Goal: Navigation & Orientation: Find specific page/section

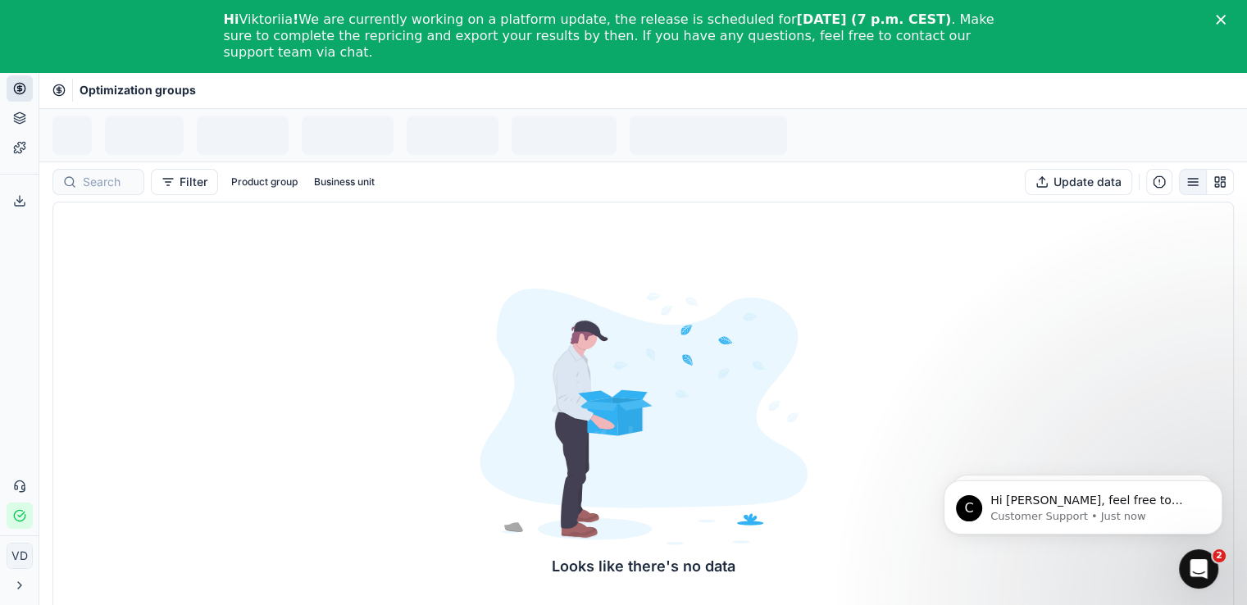
click at [16, 120] on icon at bounding box center [19, 119] width 11 height 2
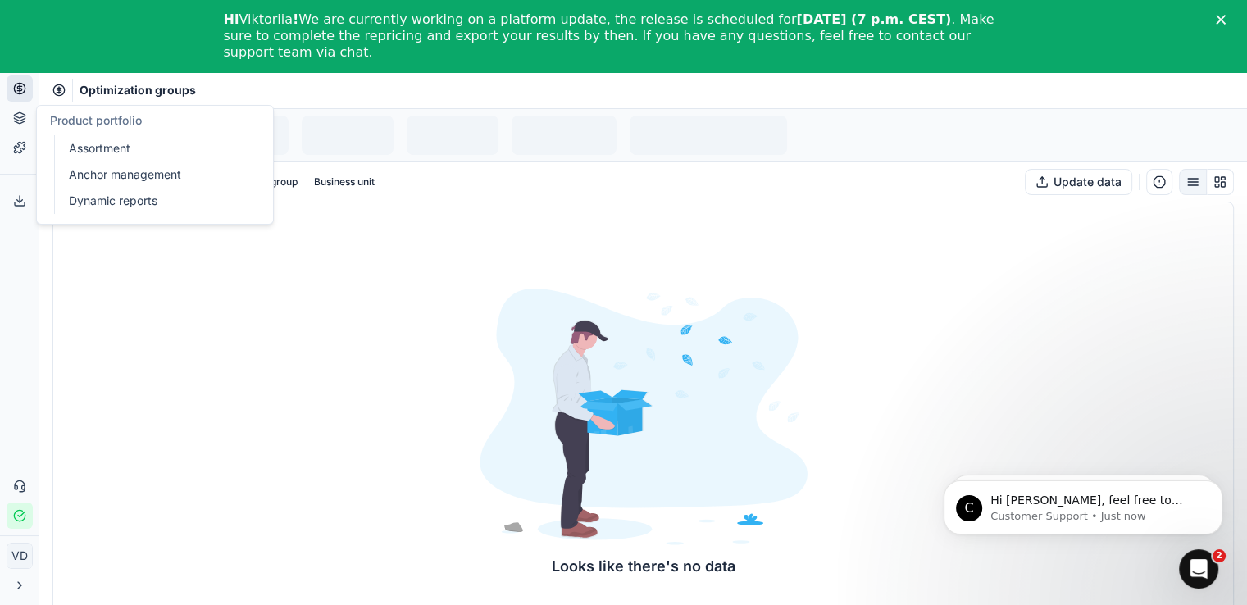
click at [23, 141] on icon at bounding box center [19, 147] width 13 height 13
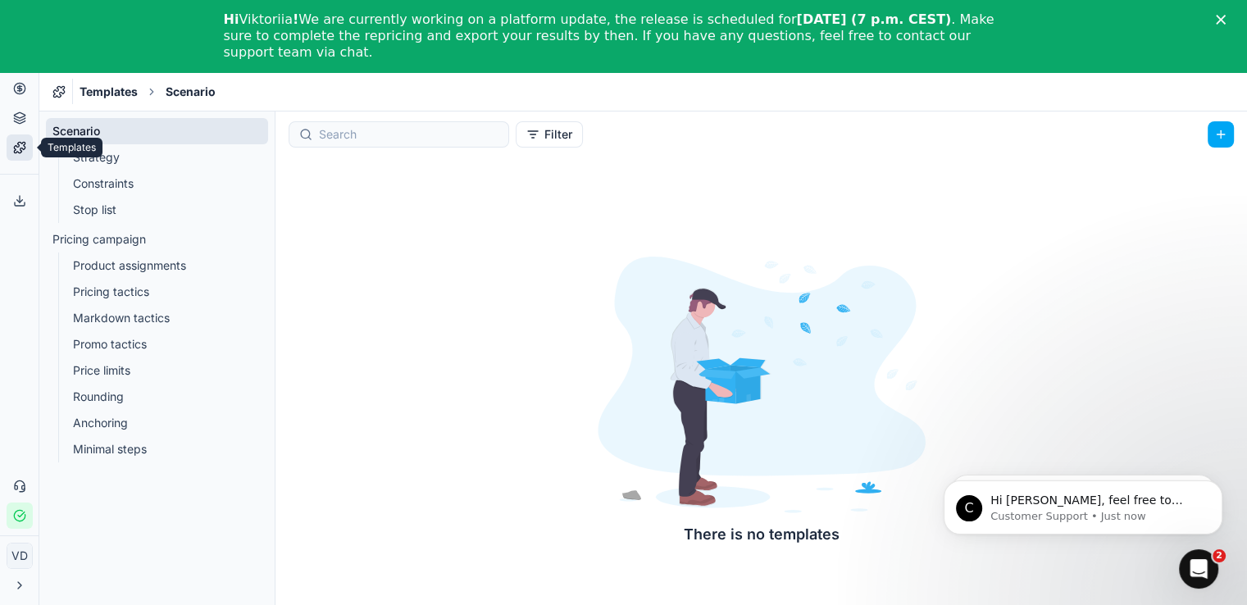
click at [16, 122] on icon at bounding box center [19, 122] width 11 height 2
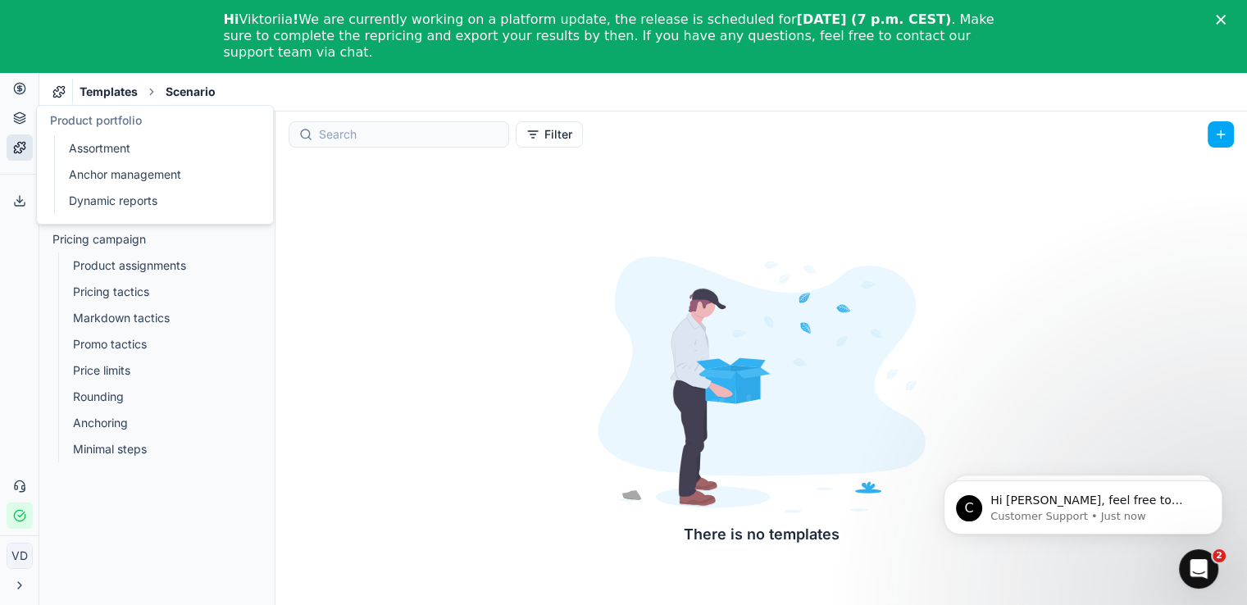
click at [77, 157] on link "Assortment" at bounding box center [157, 148] width 191 height 23
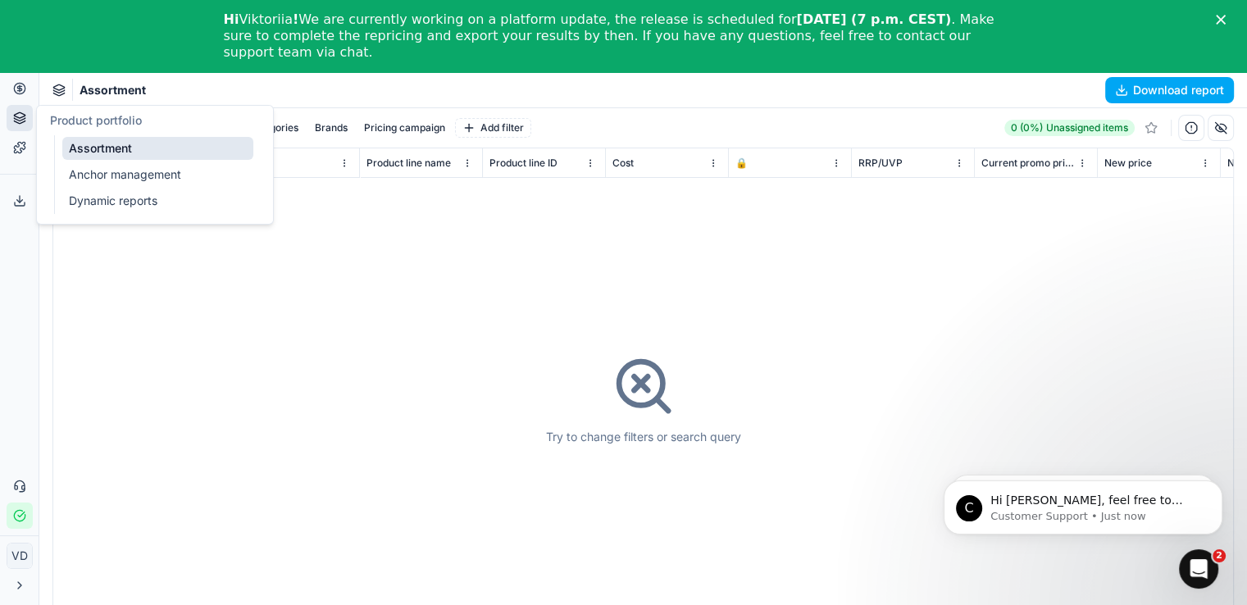
click at [80, 175] on link "Anchor management" at bounding box center [157, 174] width 191 height 23
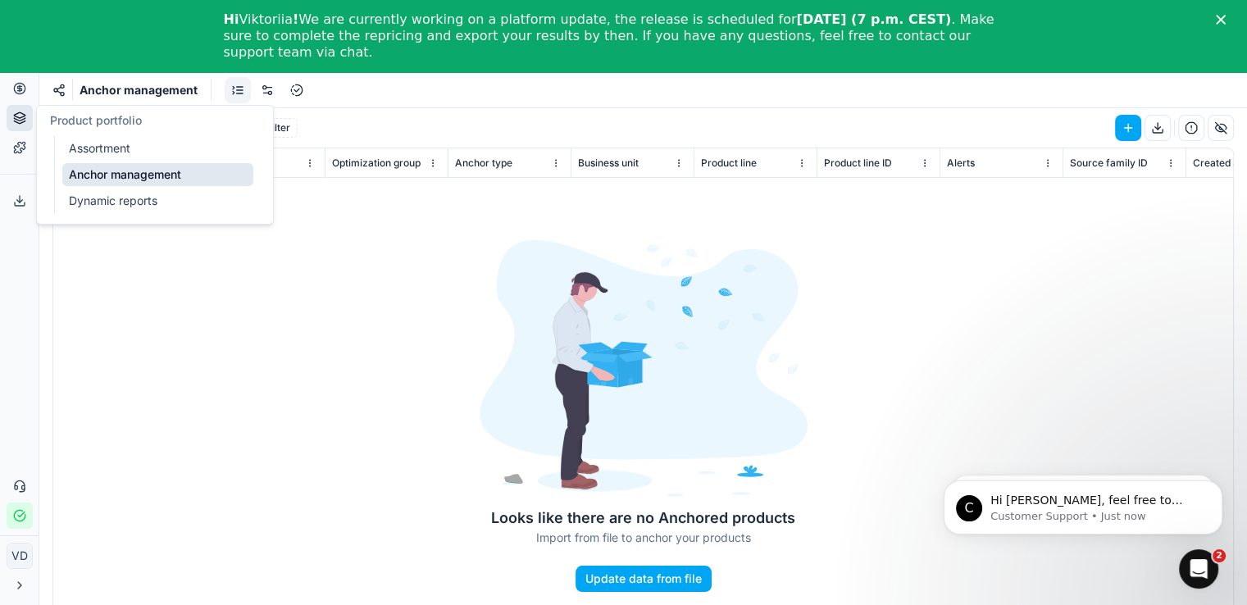
click at [81, 202] on link "Dynamic reports" at bounding box center [157, 200] width 191 height 23
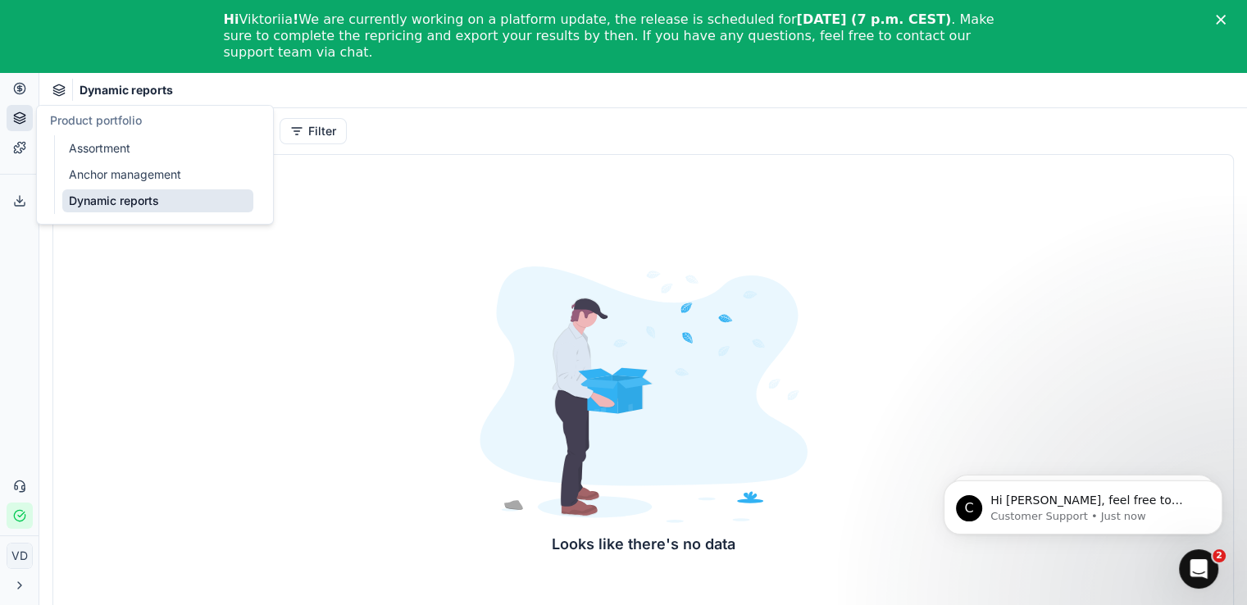
click at [21, 98] on button "Pricing" at bounding box center [20, 88] width 26 height 26
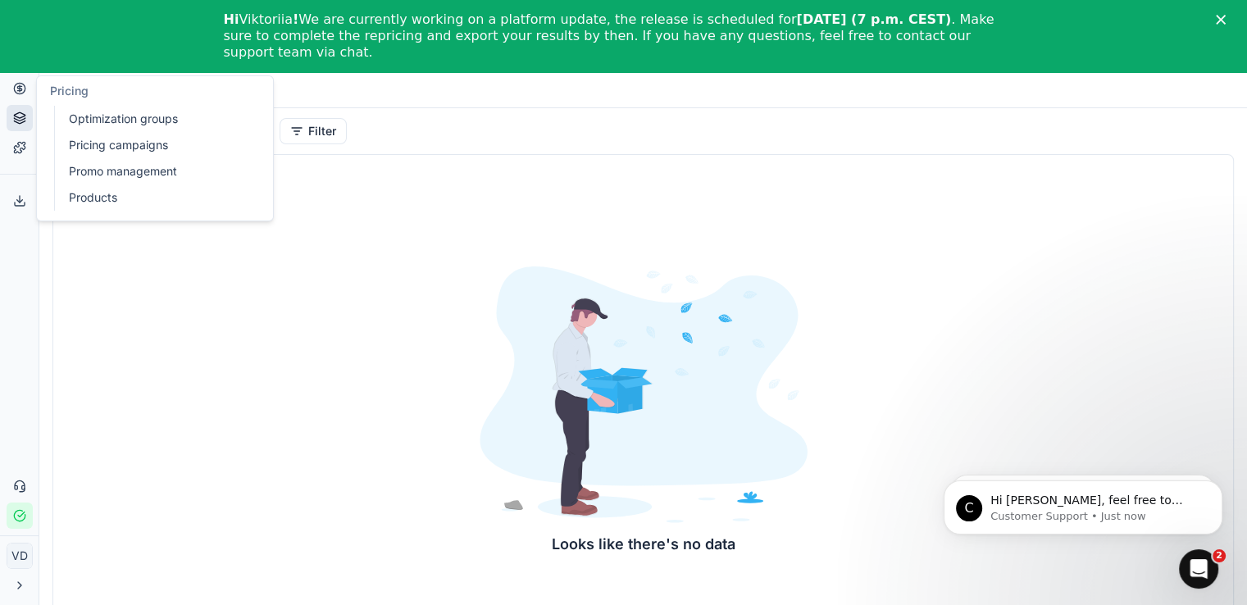
click at [118, 116] on link "Optimization groups" at bounding box center [157, 118] width 191 height 23
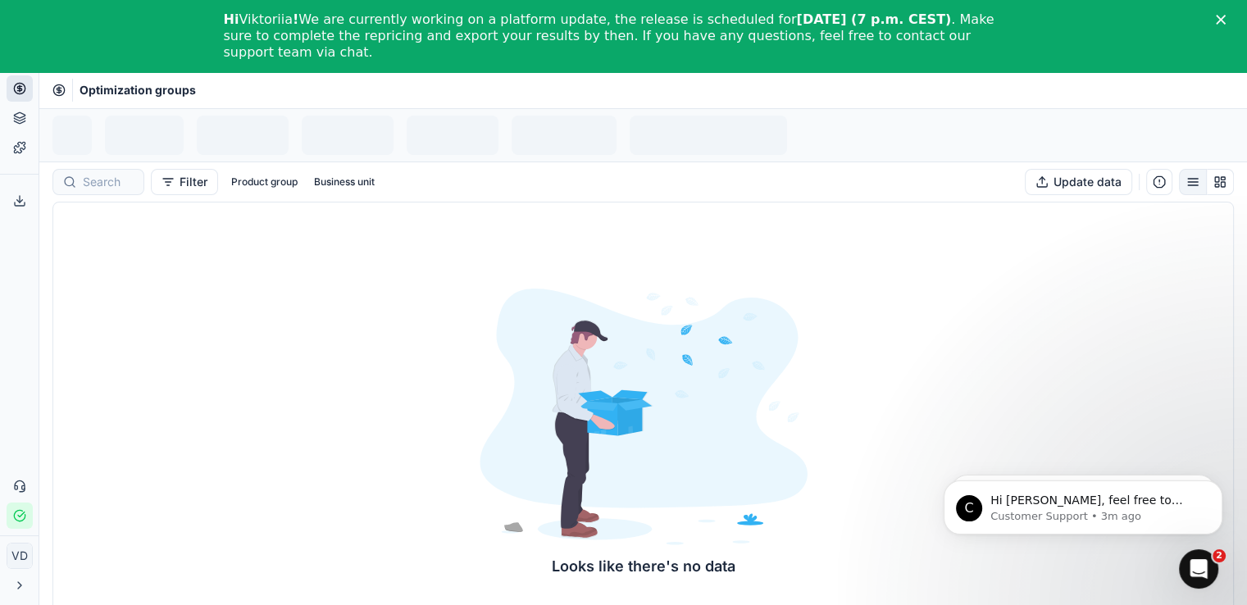
click at [725, 19] on div "Hi [PERSON_NAME] ! We are currently working on a platform update, the release i…" at bounding box center [611, 35] width 774 height 49
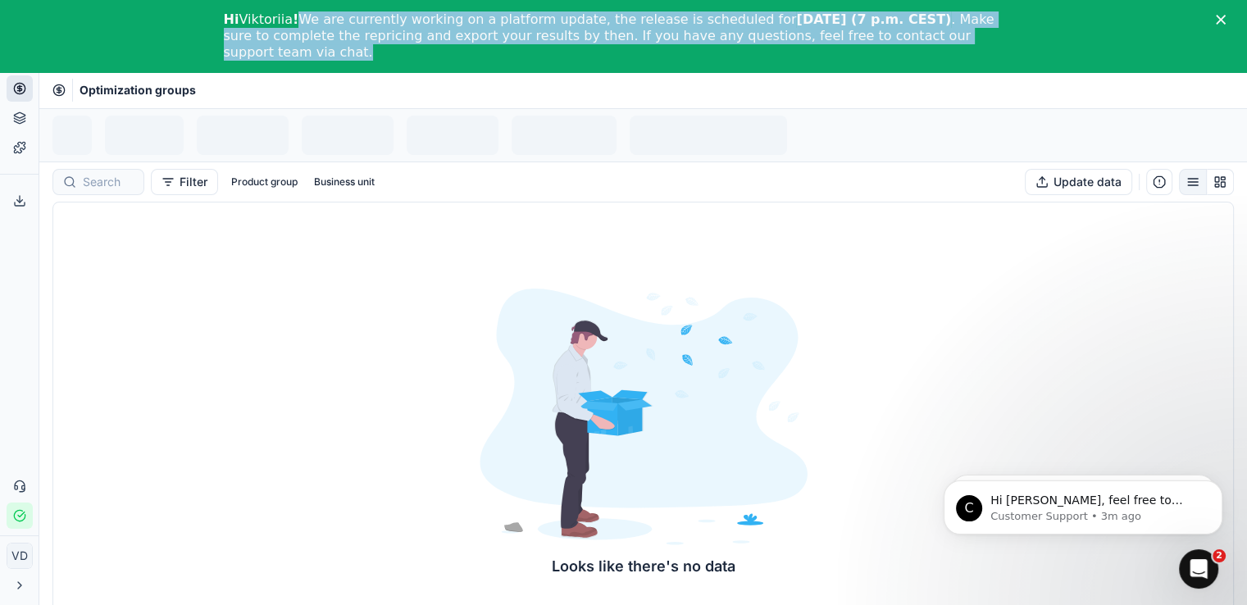
drag, startPoint x: 298, startPoint y: 15, endPoint x: 322, endPoint y: 70, distance: 59.9
click at [322, 70] on div "Hi [PERSON_NAME] ! We are currently working on a platform update, the release i…" at bounding box center [623, 36] width 1247 height 72
click at [322, 70] on div "Hi Viktoriia ! We are currently working on a platform update, the release is sc…" at bounding box center [623, 36] width 1247 height 72
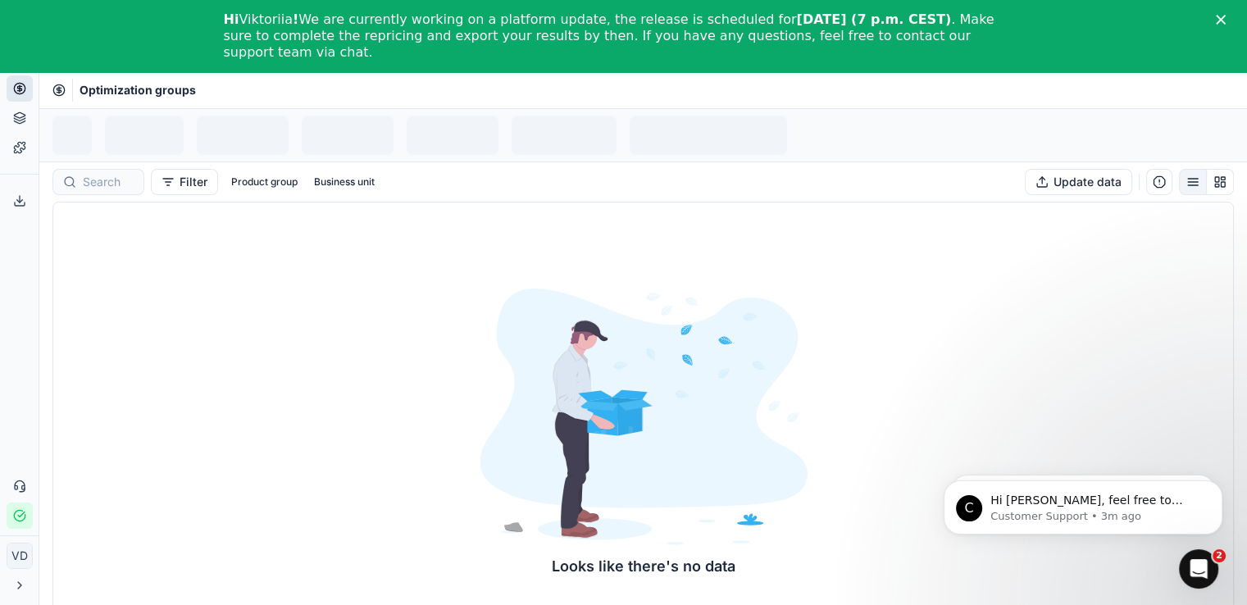
click at [16, 152] on icon at bounding box center [19, 147] width 13 height 13
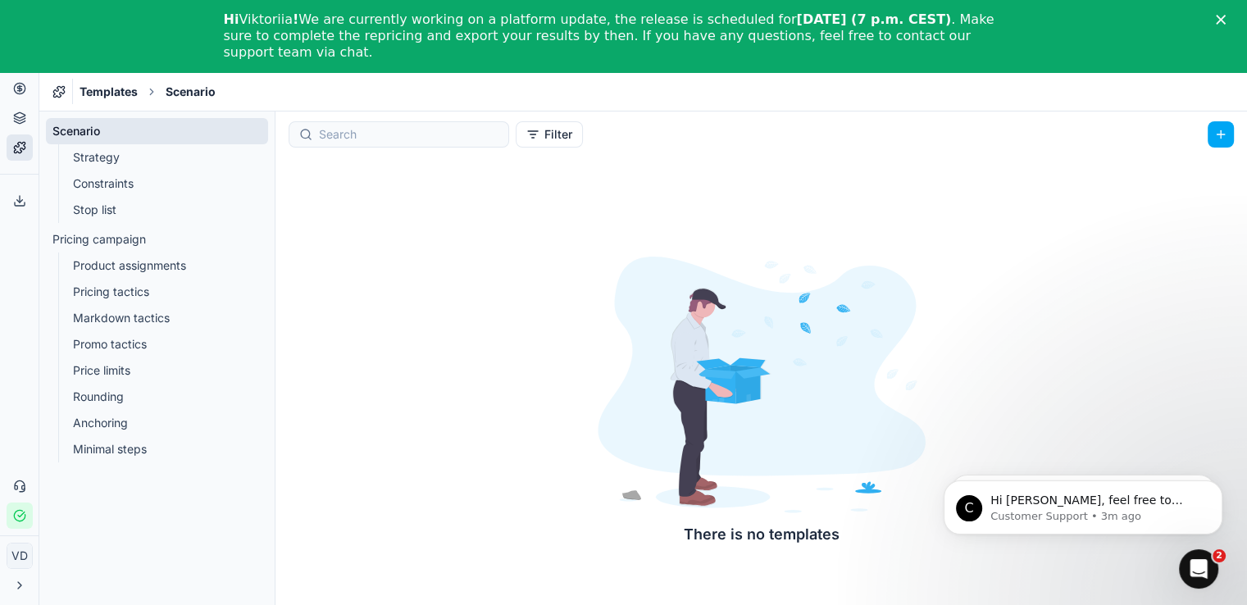
click at [98, 162] on link "Strategy" at bounding box center [157, 157] width 182 height 23
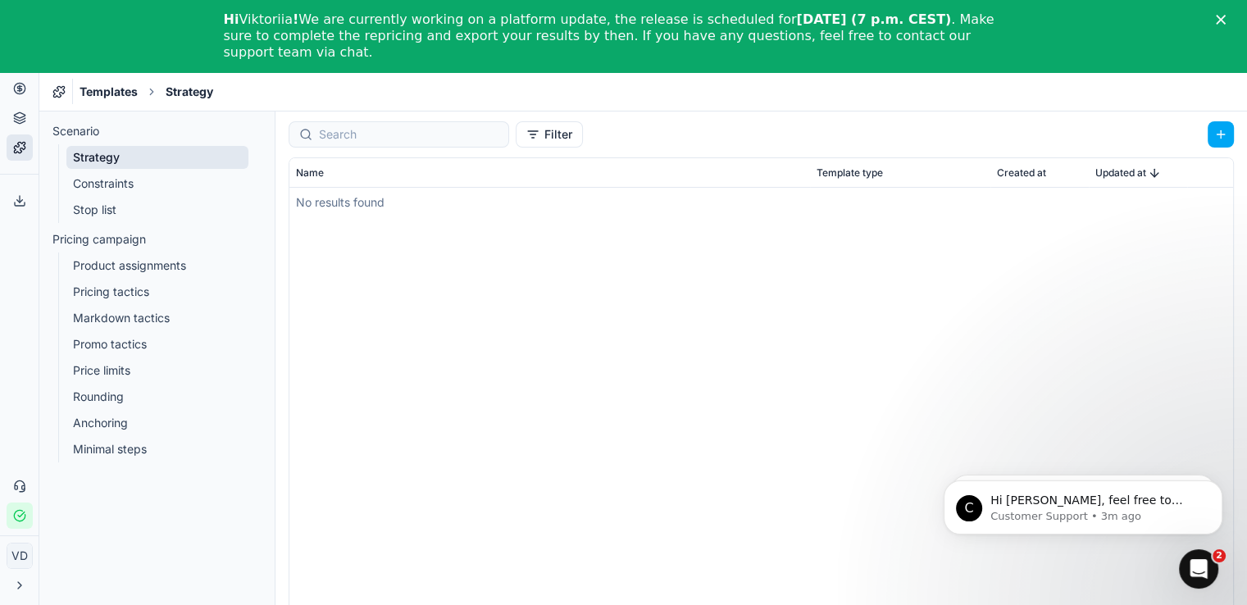
click at [105, 263] on link "Product assignments" at bounding box center [157, 265] width 182 height 23
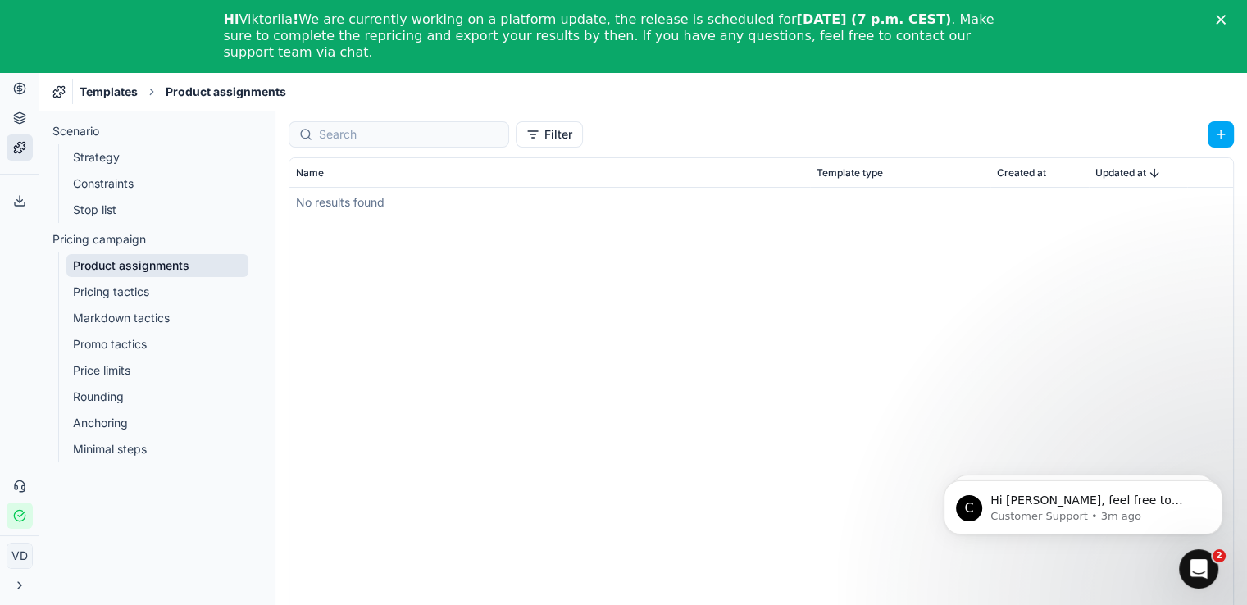
click at [115, 305] on ul "Product assignments Pricing tactics Markdown tactics Promo tactics Price limits…" at bounding box center [157, 358] width 199 height 210
click at [115, 323] on link "Markdown tactics" at bounding box center [157, 318] width 182 height 23
click at [115, 344] on link "Promo tactics" at bounding box center [157, 344] width 182 height 23
click at [116, 399] on link "Rounding" at bounding box center [157, 396] width 182 height 23
click at [122, 427] on link "Anchoring" at bounding box center [157, 423] width 182 height 23
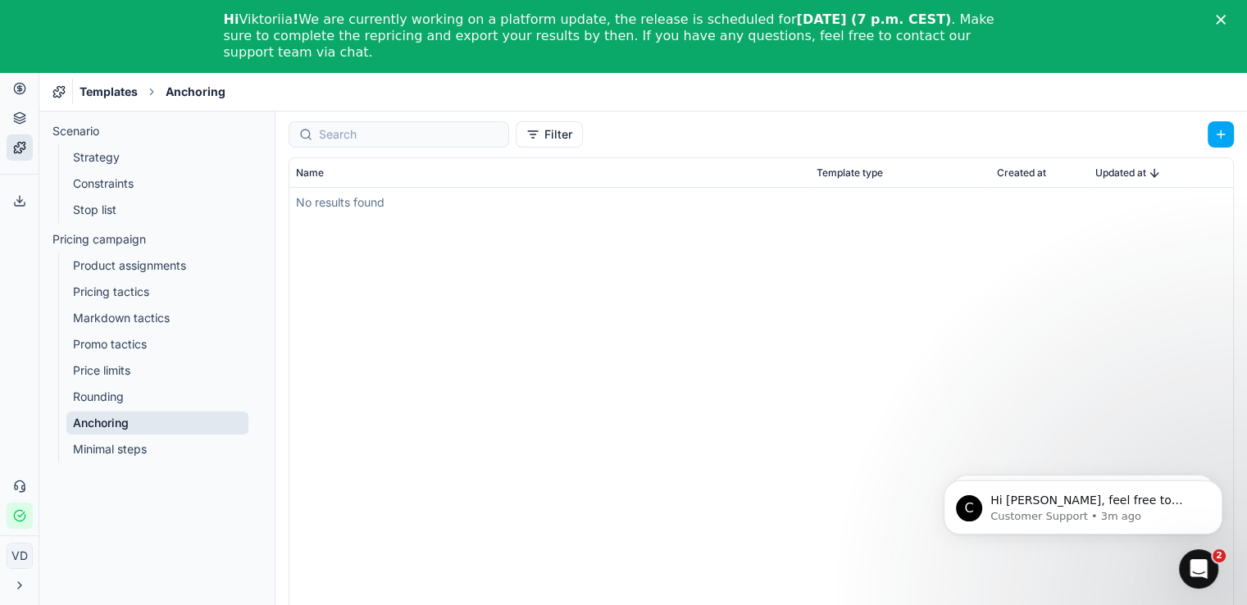
click at [125, 450] on link "Minimal steps" at bounding box center [157, 449] width 182 height 23
click at [121, 305] on ul "Product assignments Pricing tactics Markdown tactics Promo tactics Price limits…" at bounding box center [157, 358] width 199 height 210
click at [118, 216] on link "Stop list" at bounding box center [157, 209] width 182 height 23
click at [117, 183] on link "Constraints" at bounding box center [157, 183] width 182 height 23
click at [116, 165] on link "Strategy" at bounding box center [157, 157] width 182 height 23
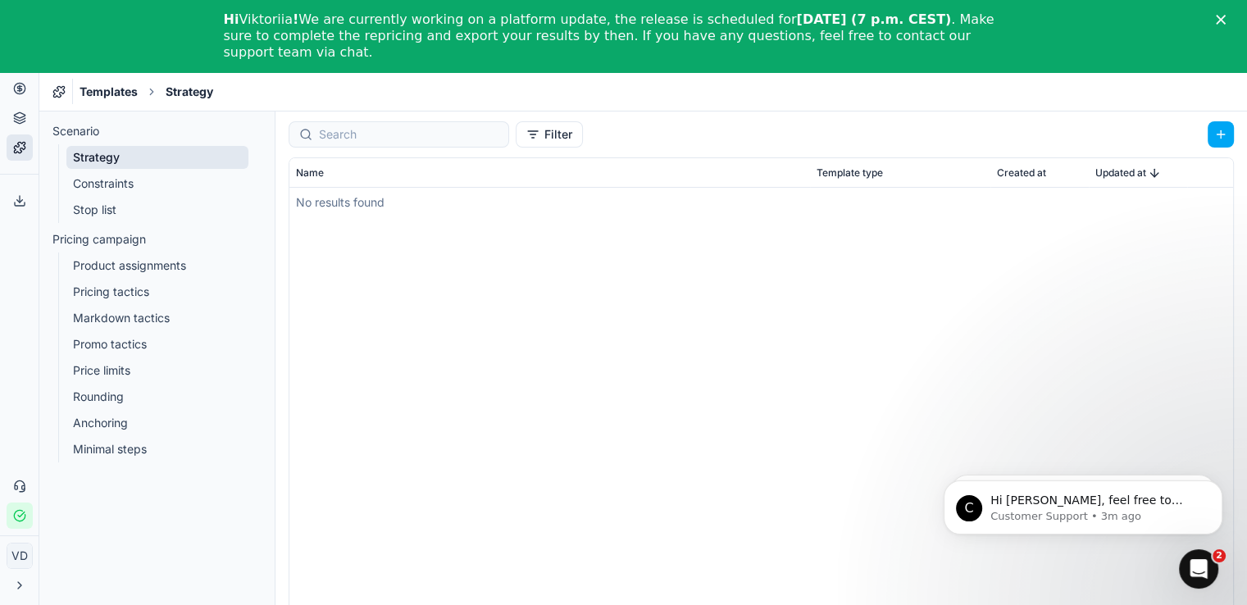
click at [14, 582] on icon at bounding box center [19, 585] width 13 height 13
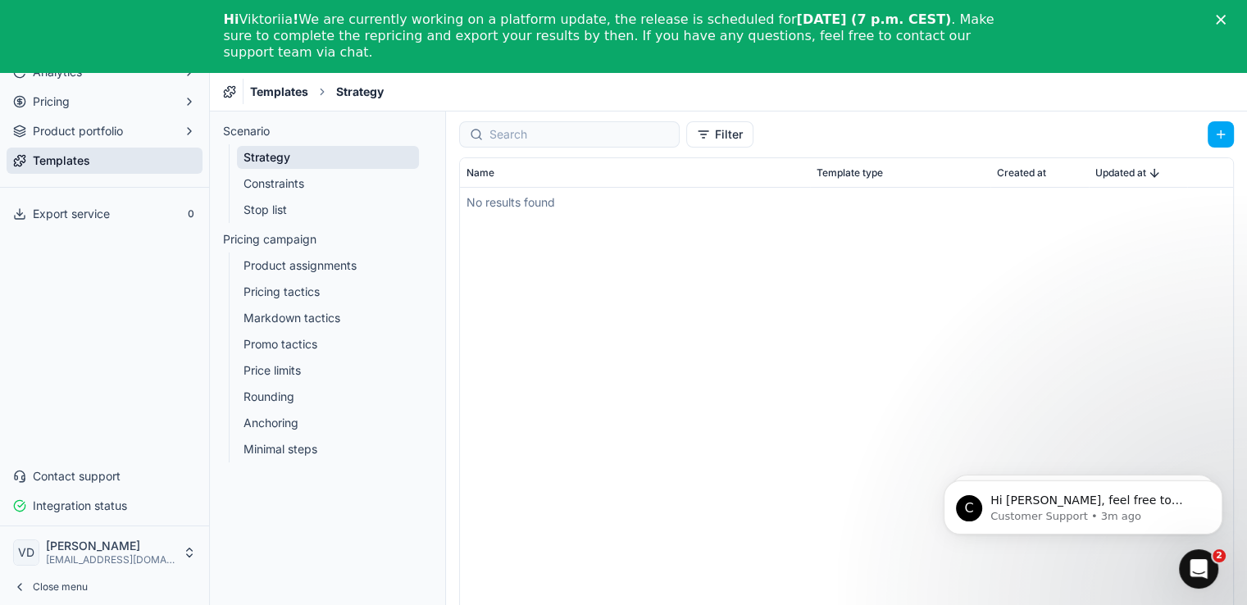
click at [157, 78] on button "Analytics" at bounding box center [105, 72] width 196 height 26
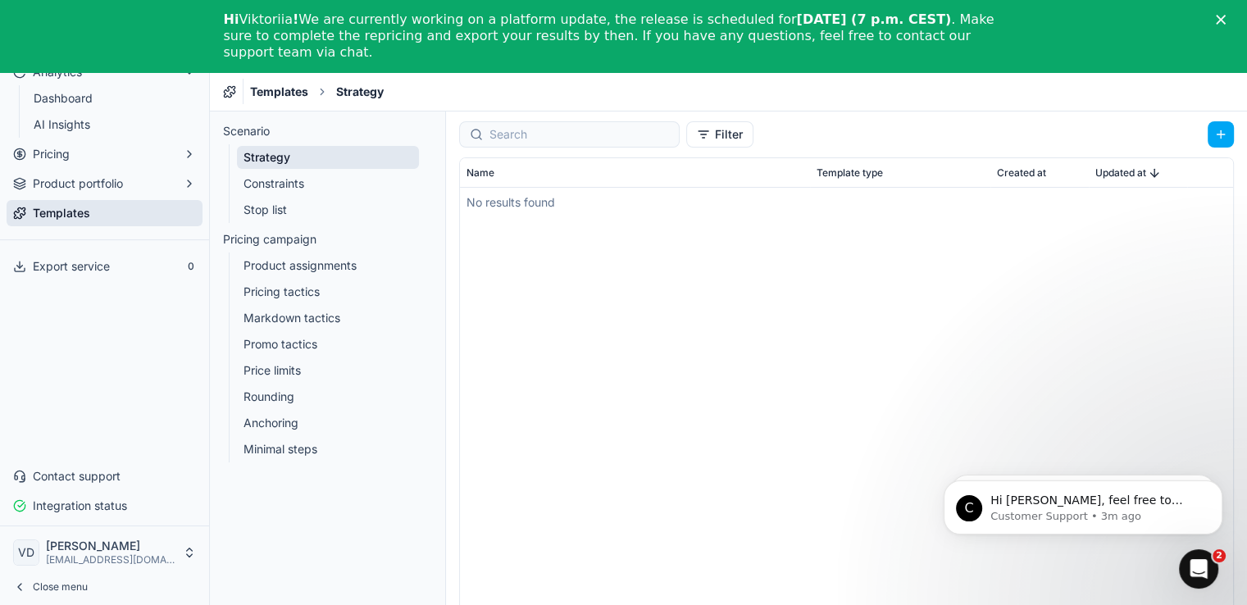
click at [144, 99] on link "Dashboard" at bounding box center [105, 98] width 156 height 23
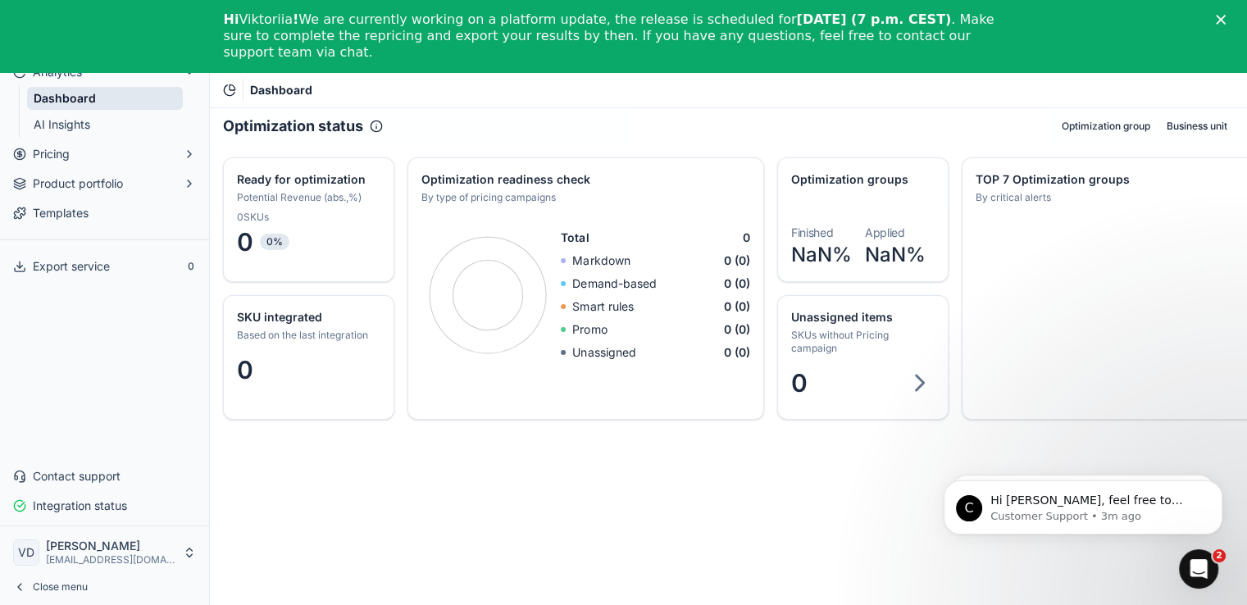
click at [134, 126] on link "AI Insights" at bounding box center [105, 124] width 156 height 23
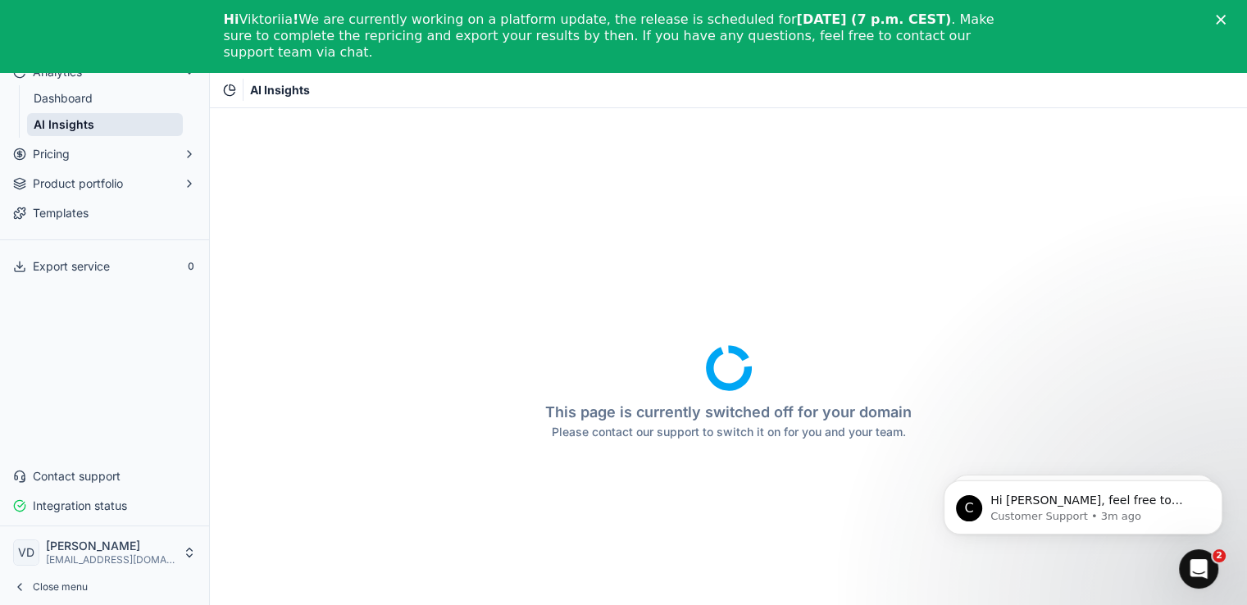
click at [122, 152] on button "Pricing" at bounding box center [105, 154] width 196 height 26
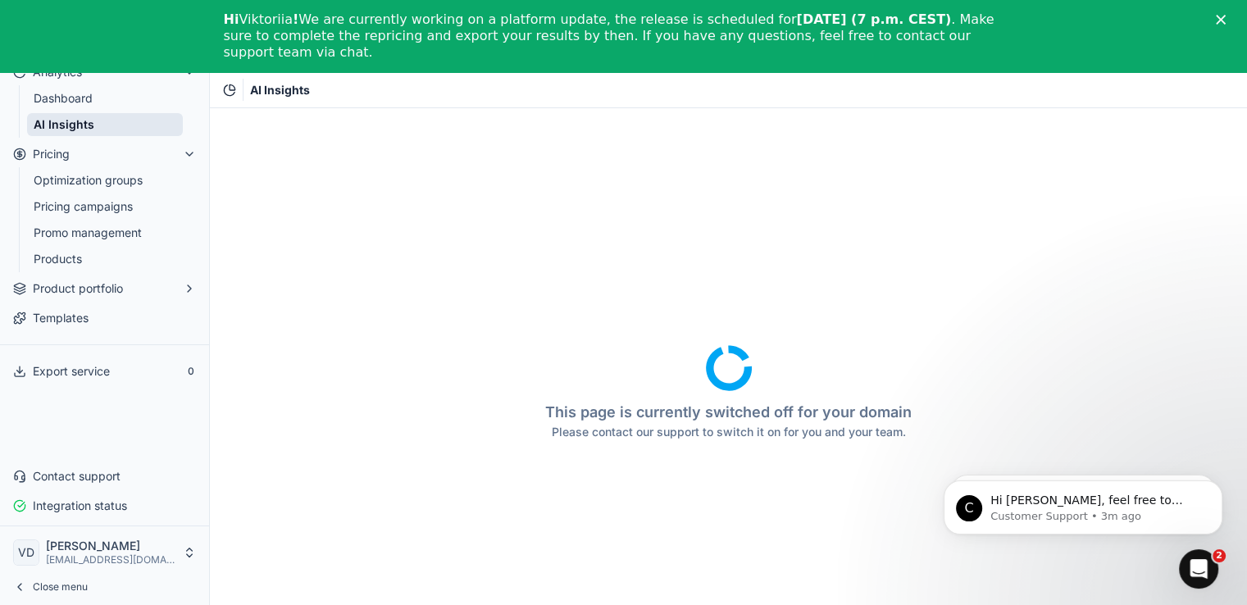
click at [116, 176] on link "Optimization groups" at bounding box center [105, 180] width 156 height 23
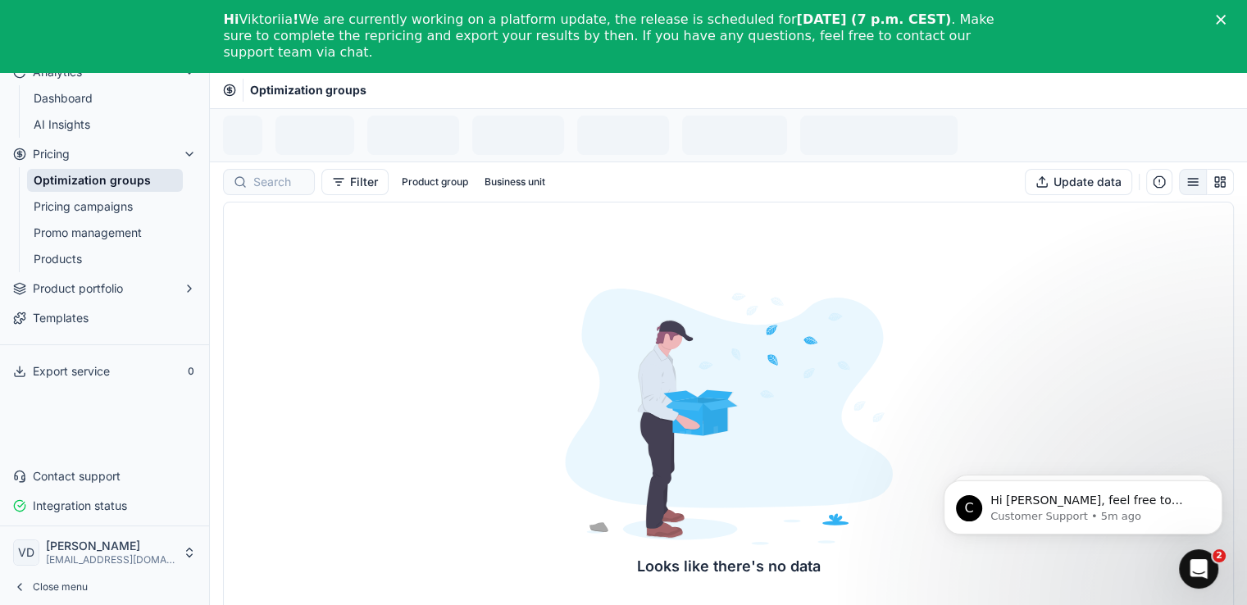
click at [120, 211] on link "Pricing campaigns" at bounding box center [105, 206] width 156 height 23
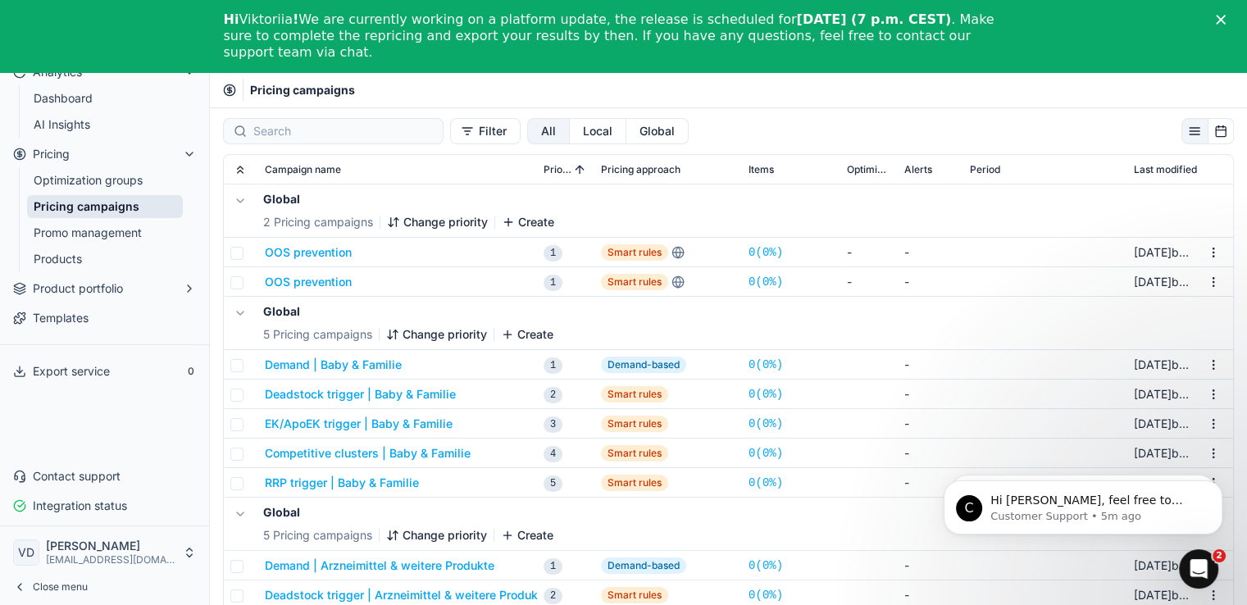
click at [119, 221] on ul "Optimization groups Pricing campaigns Promo management Products" at bounding box center [105, 219] width 173 height 105
click at [119, 226] on link "Promo management" at bounding box center [105, 232] width 156 height 23
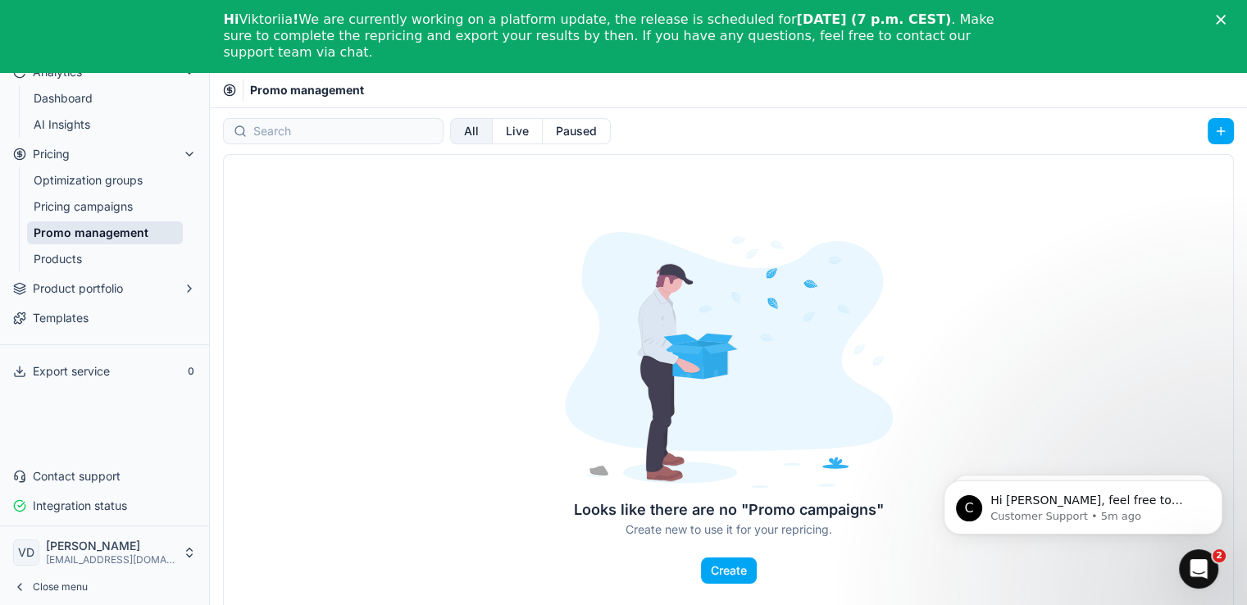
click at [114, 207] on link "Pricing campaigns" at bounding box center [105, 206] width 156 height 23
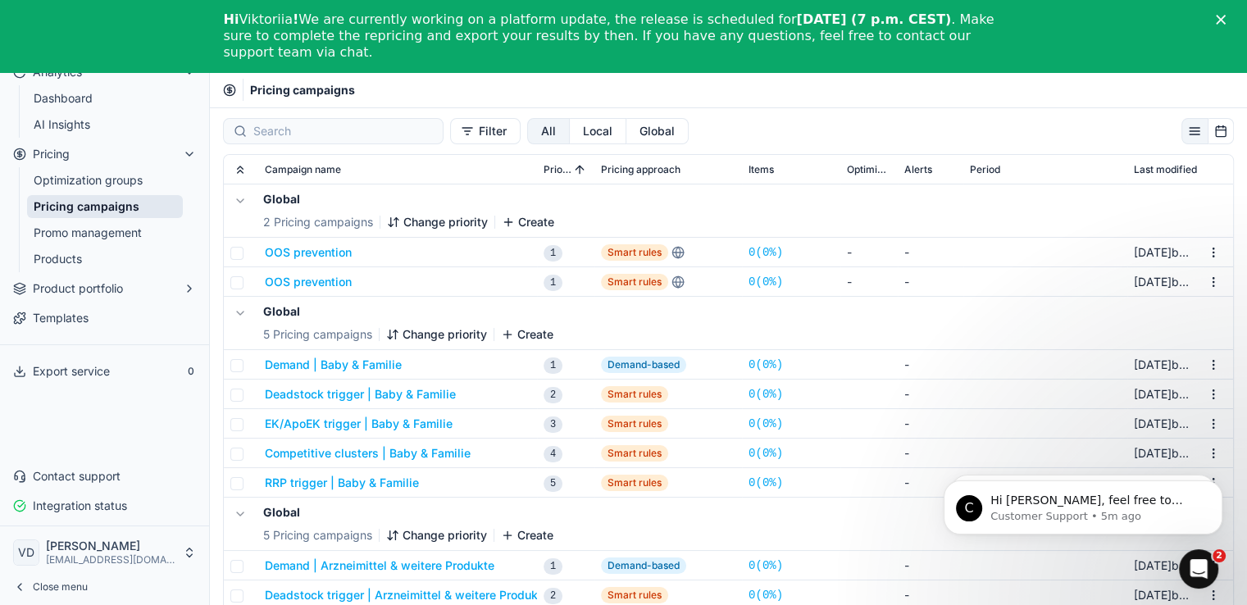
click at [72, 255] on link "Products" at bounding box center [105, 259] width 156 height 23
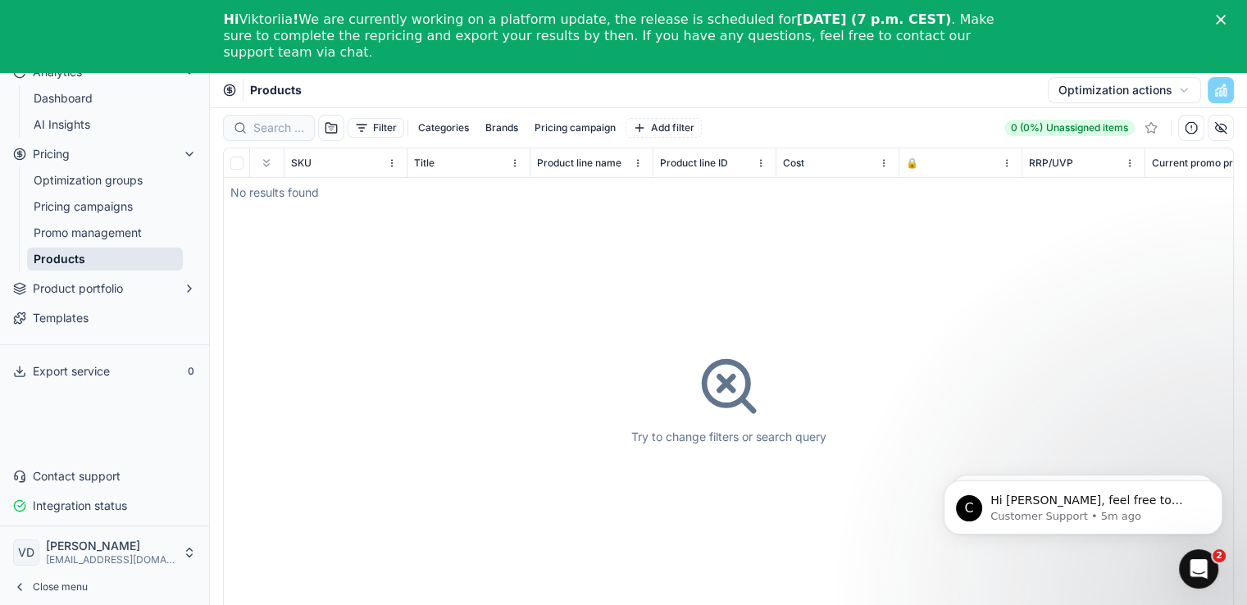
click at [75, 230] on link "Promo management" at bounding box center [105, 232] width 156 height 23
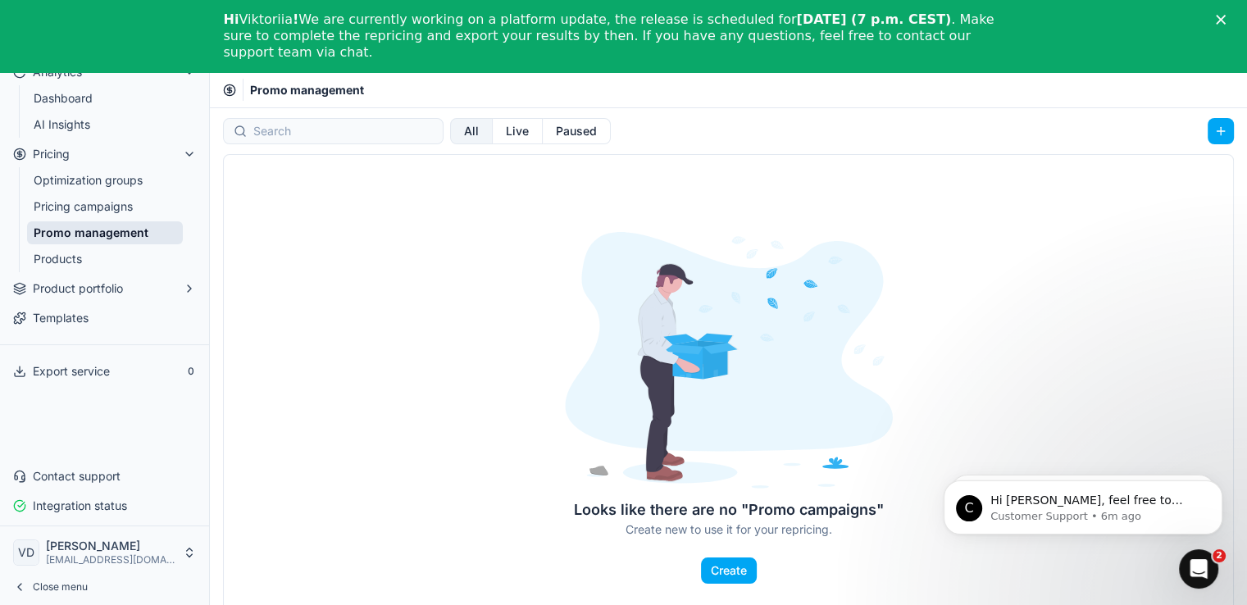
click at [86, 288] on span "Product portfolio" at bounding box center [78, 288] width 90 height 16
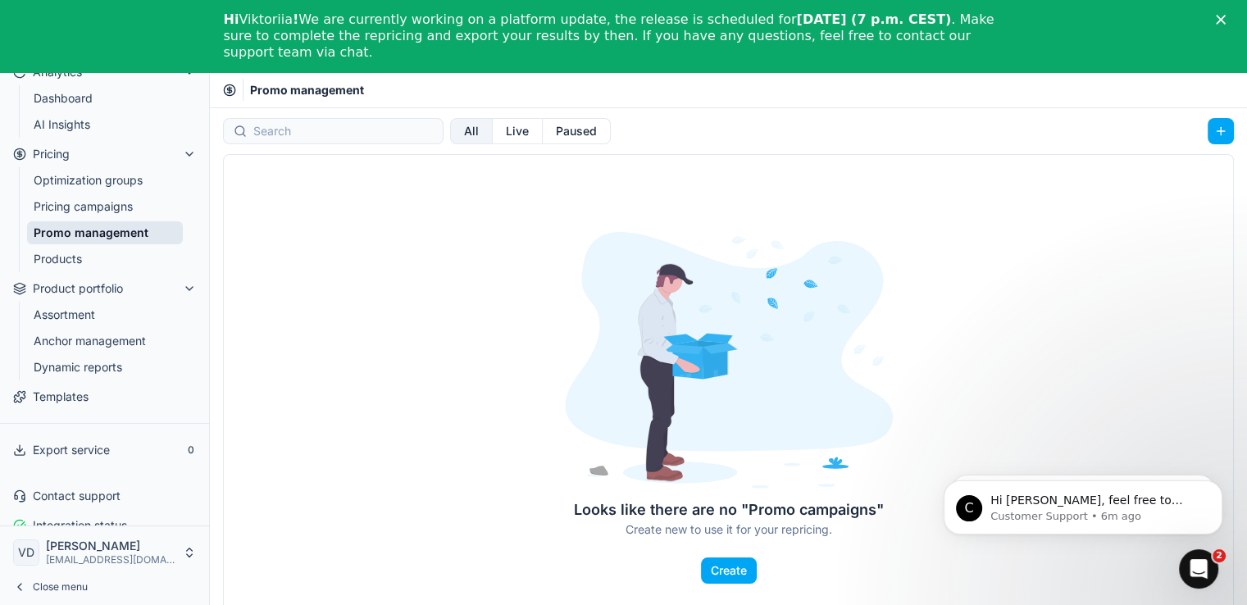
click at [89, 307] on link "Assortment" at bounding box center [105, 314] width 156 height 23
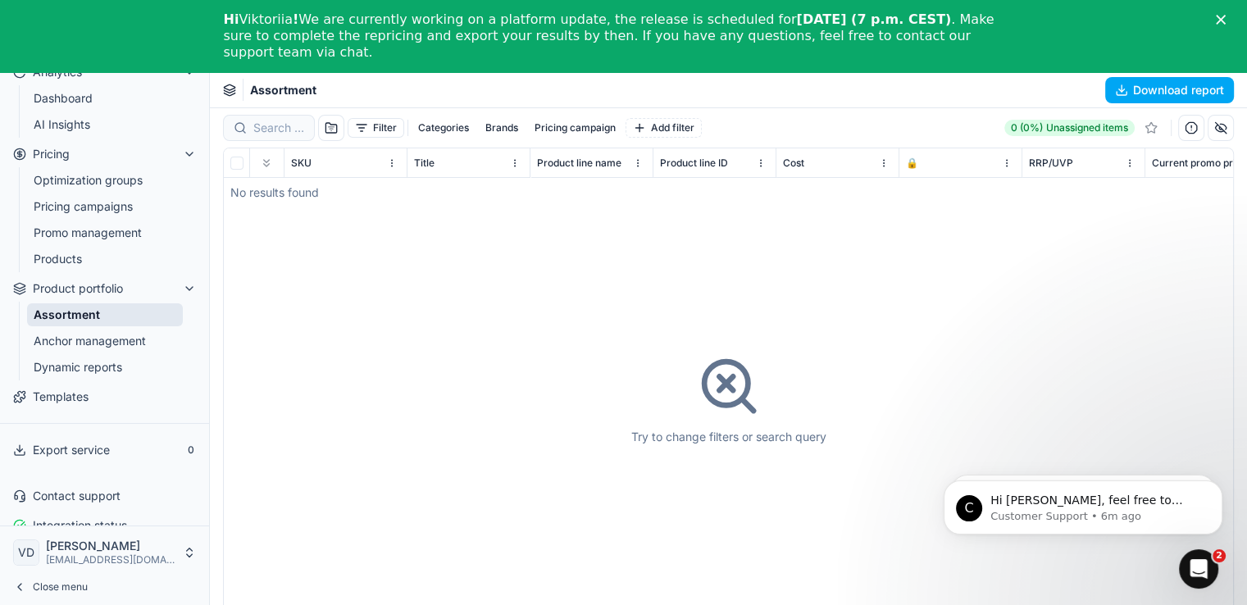
click at [92, 336] on link "Anchor management" at bounding box center [105, 341] width 156 height 23
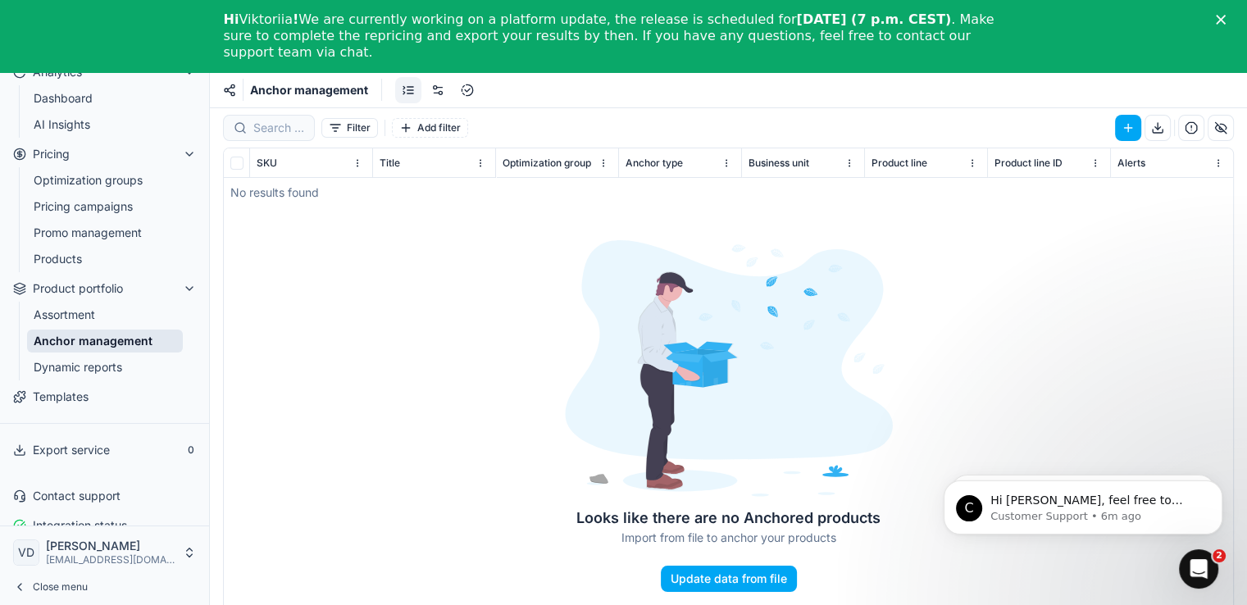
click at [93, 366] on link "Dynamic reports" at bounding box center [105, 367] width 156 height 23
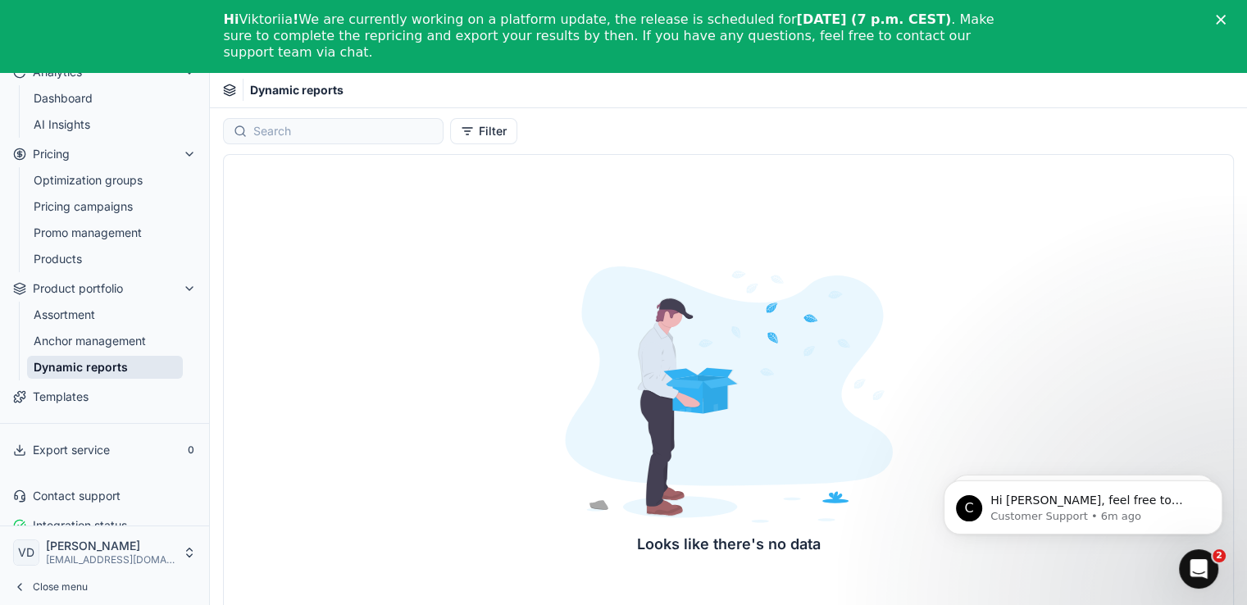
click at [105, 100] on link "Dashboard" at bounding box center [105, 98] width 156 height 23
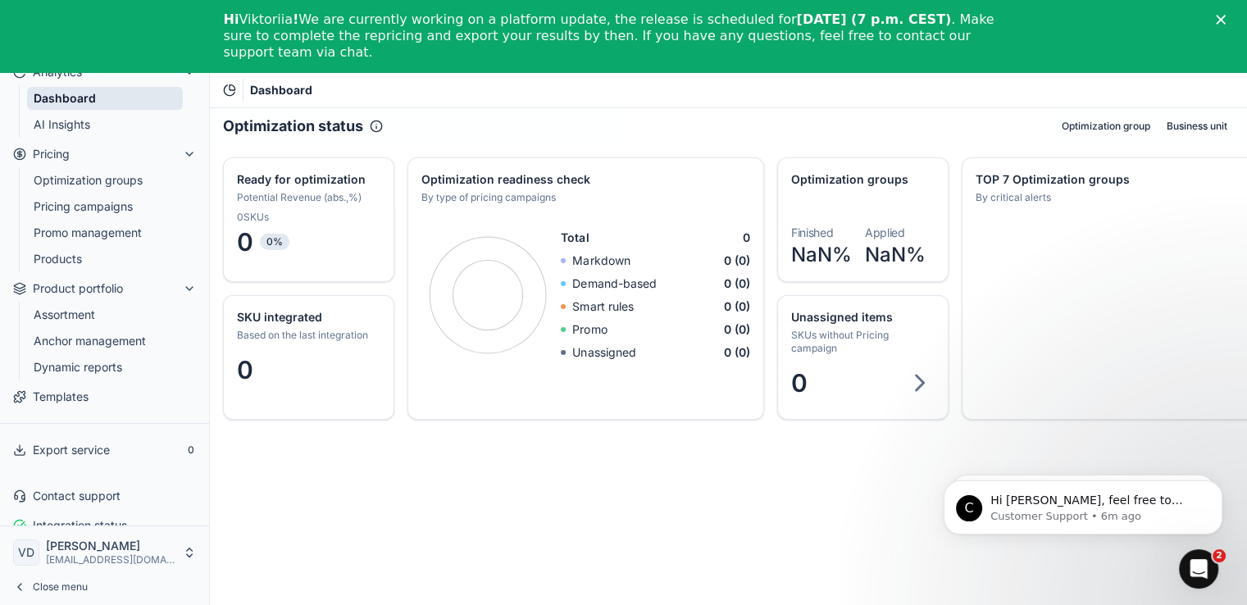
click at [107, 201] on link "Pricing campaigns" at bounding box center [105, 206] width 156 height 23
